Goal: Contribute content: Contribute content

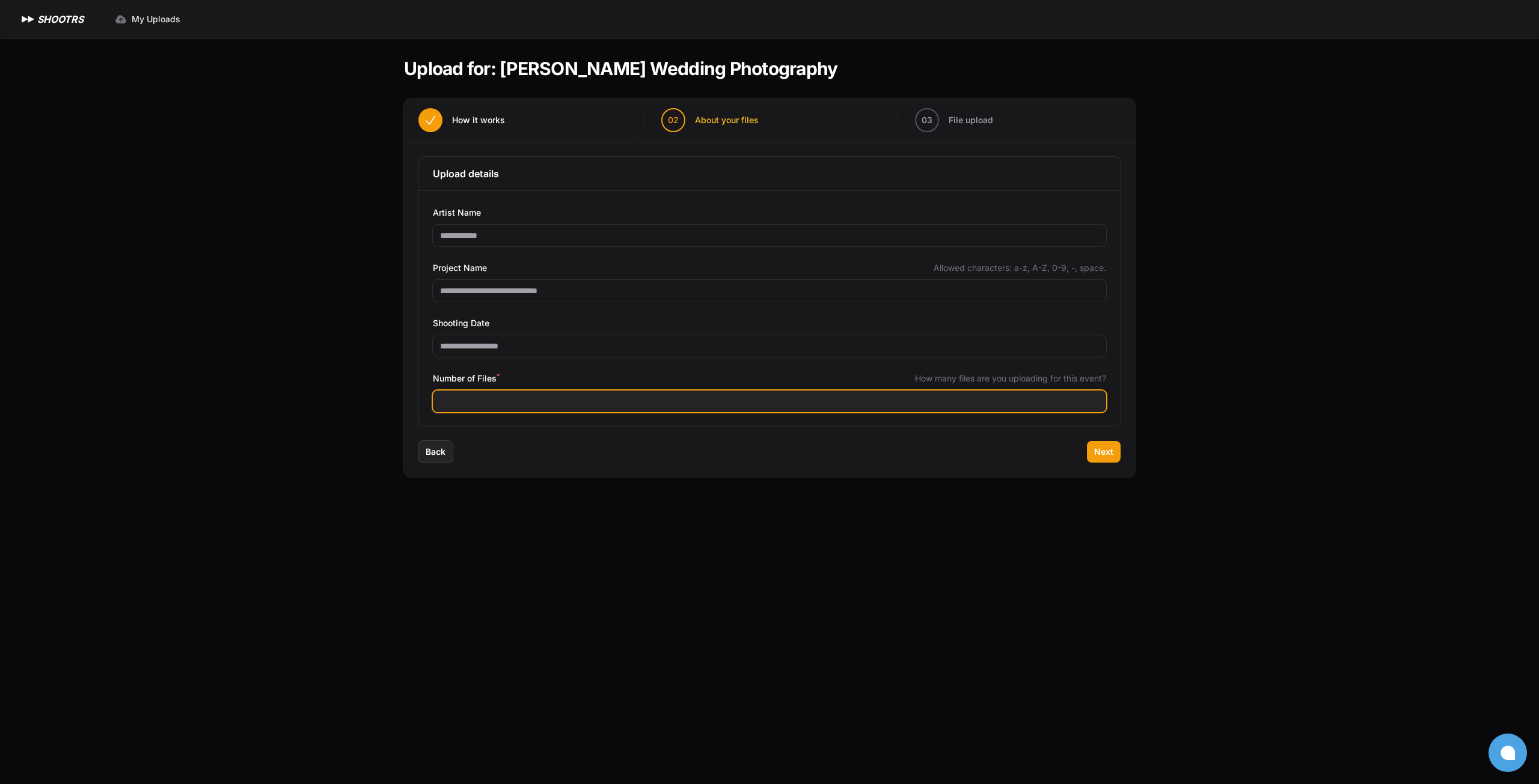
click at [611, 400] on input "Number of Files *" at bounding box center [769, 401] width 673 height 22
type input "****"
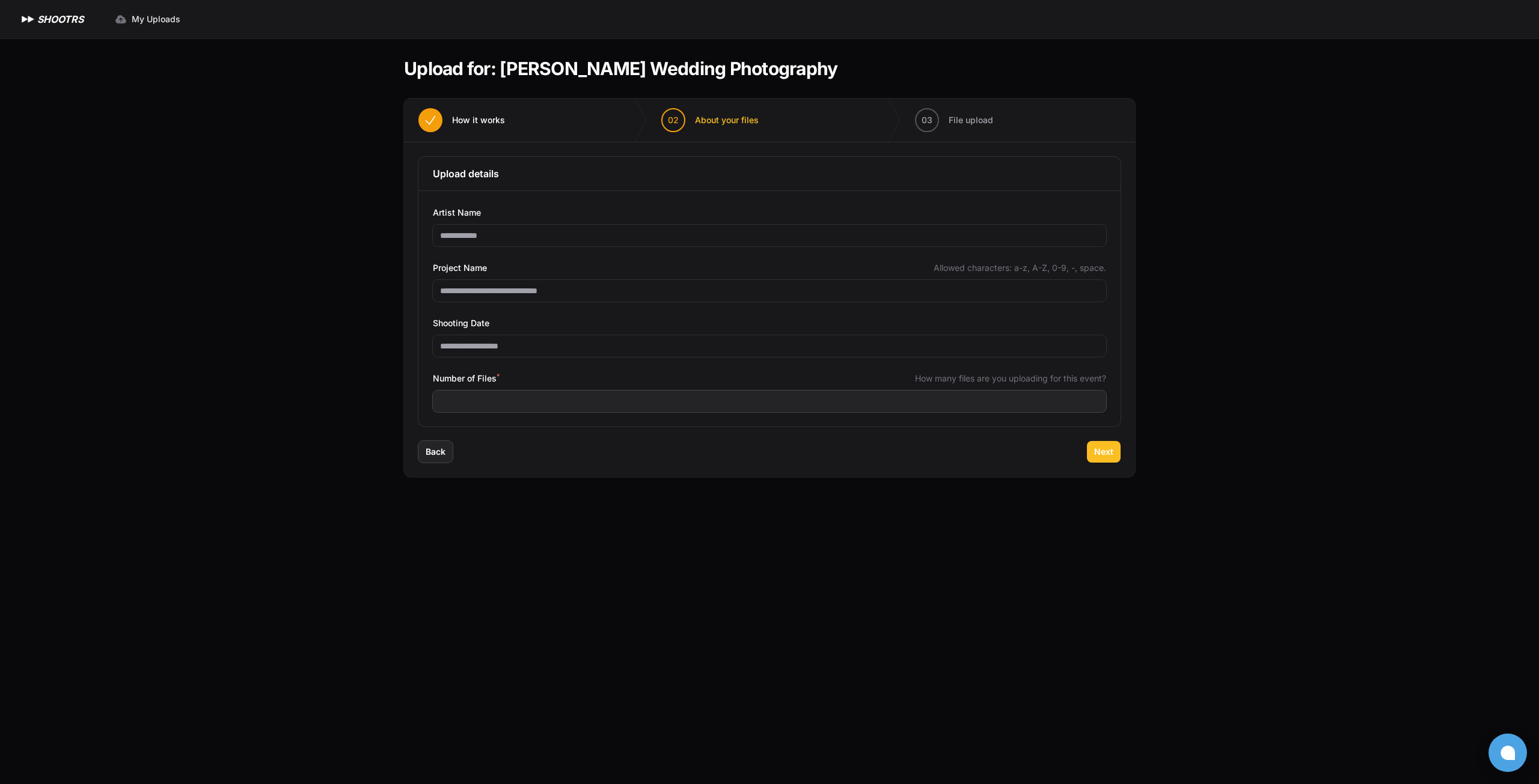
click at [1106, 450] on span "Next" at bounding box center [1104, 452] width 19 height 12
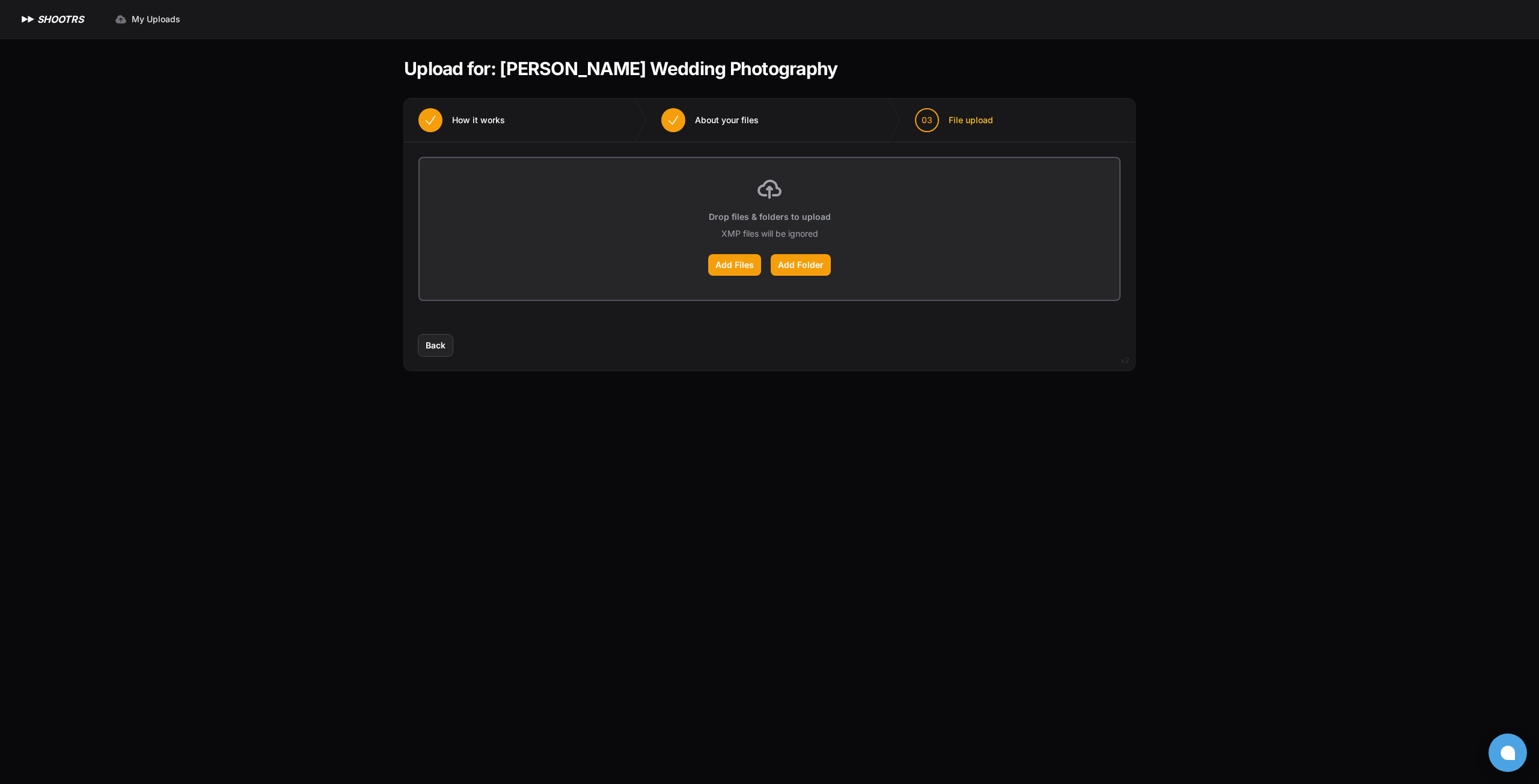
drag, startPoint x: 852, startPoint y: 169, endPoint x: 1091, endPoint y: 405, distance: 335.9
click at [1091, 405] on main "Upload for: Hannah Smith Wedding Photography 01 How it works" at bounding box center [769, 411] width 770 height 746
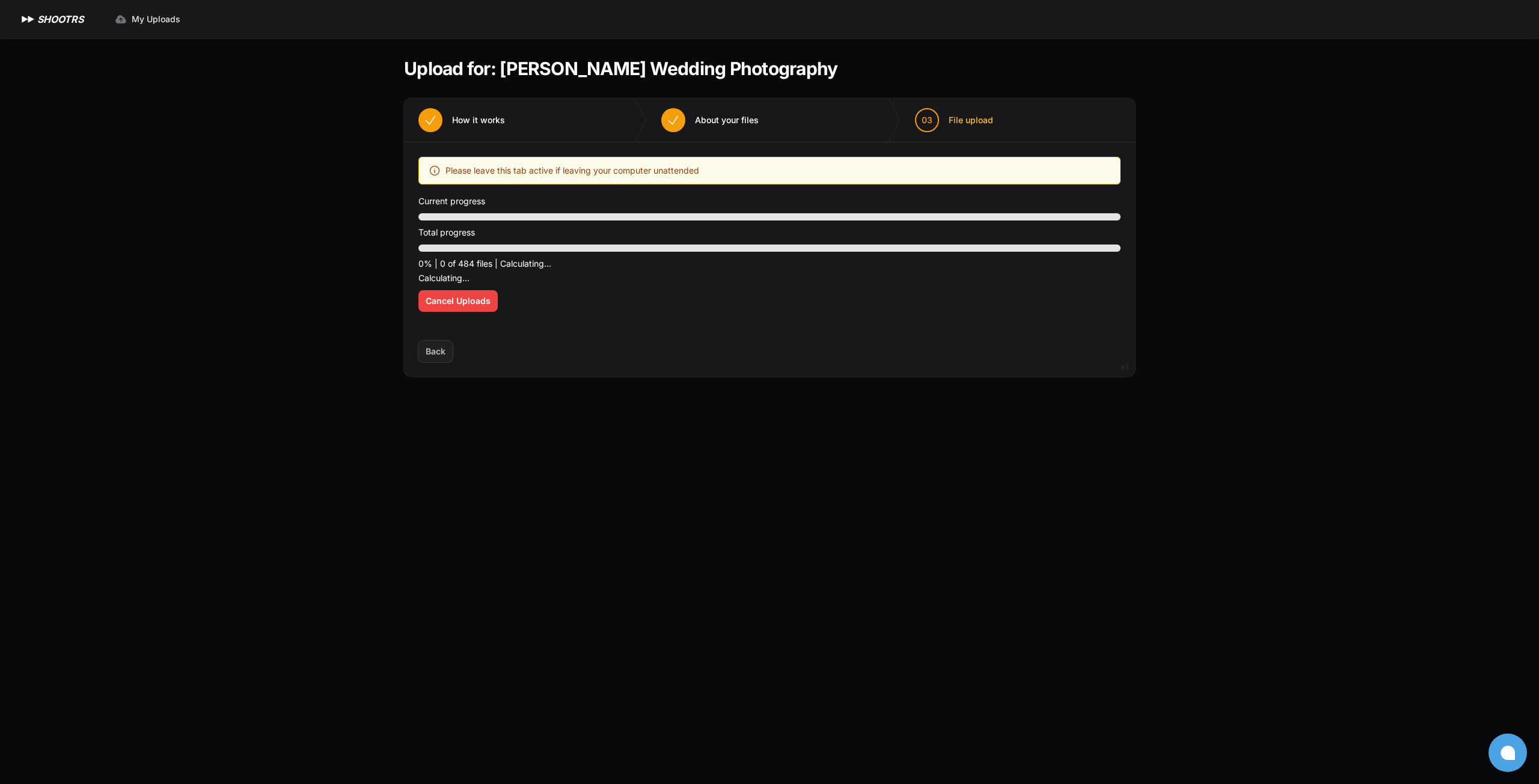
click at [678, 482] on main "Upload for: Hannah Smith Wedding Photography 01 How it works" at bounding box center [769, 411] width 770 height 746
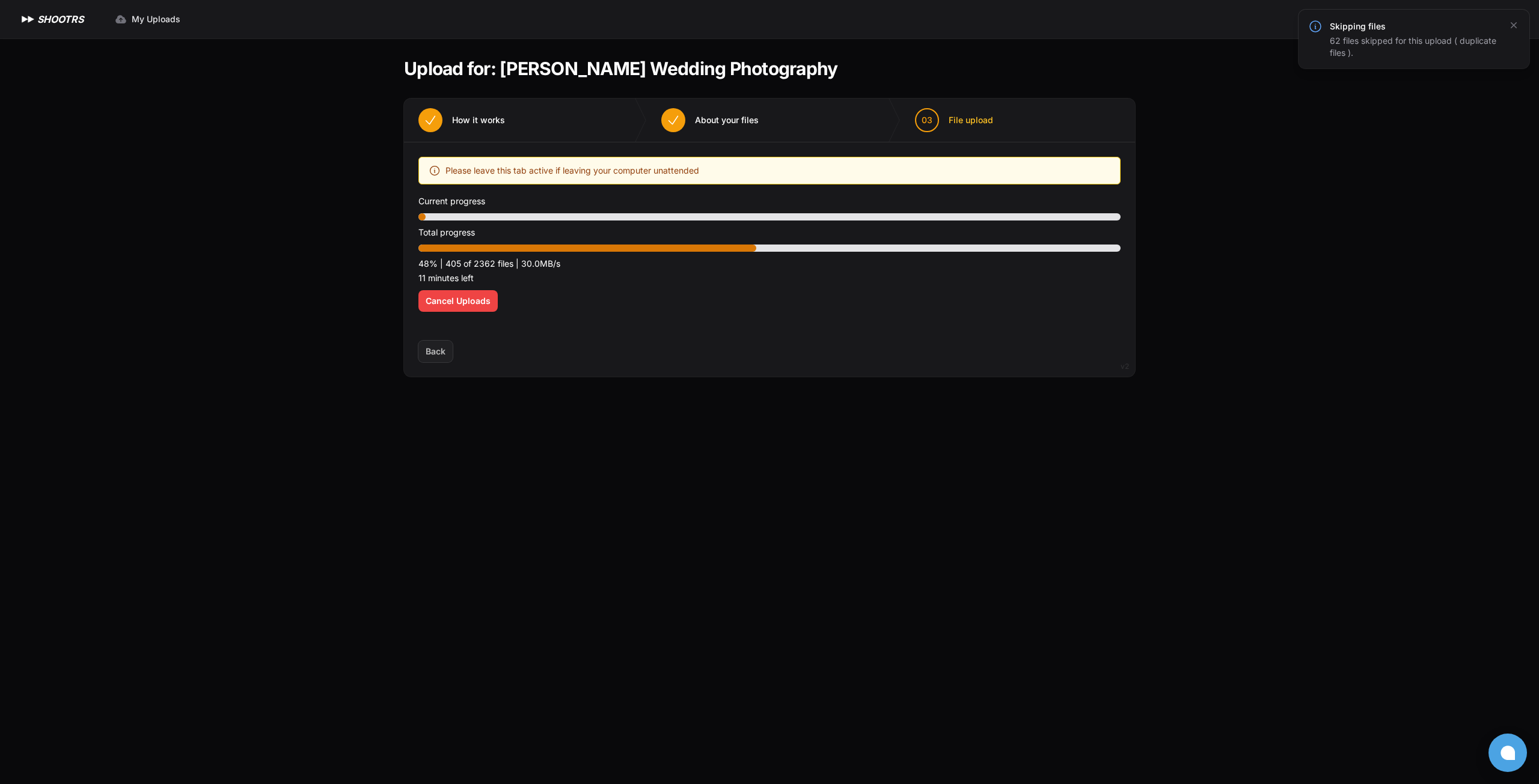
drag, startPoint x: 1508, startPoint y: 26, endPoint x: 1499, endPoint y: 88, distance: 62.6
click at [1508, 26] on icon "button" at bounding box center [1514, 25] width 12 height 12
